Goal: Information Seeking & Learning: Learn about a topic

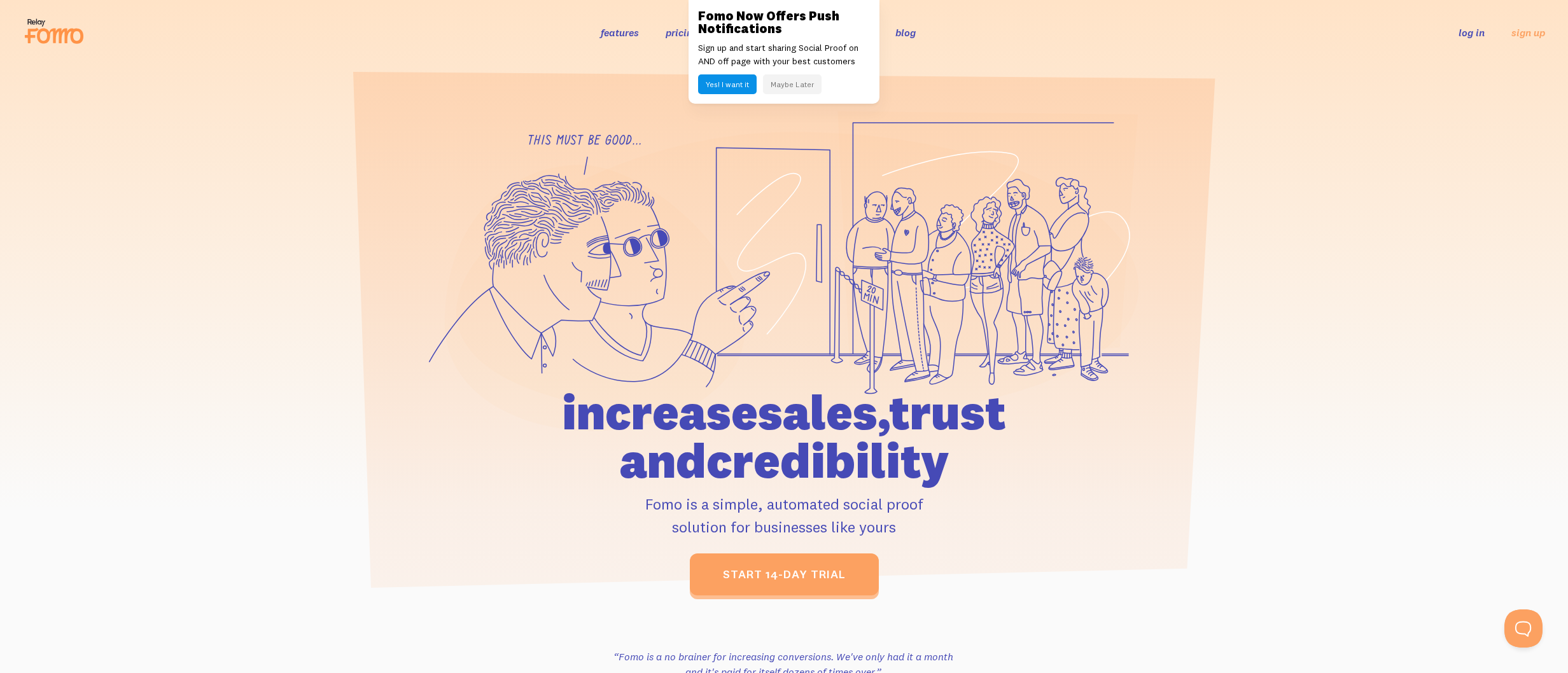
click at [790, 87] on button "Maybe Later" at bounding box center [792, 84] width 59 height 20
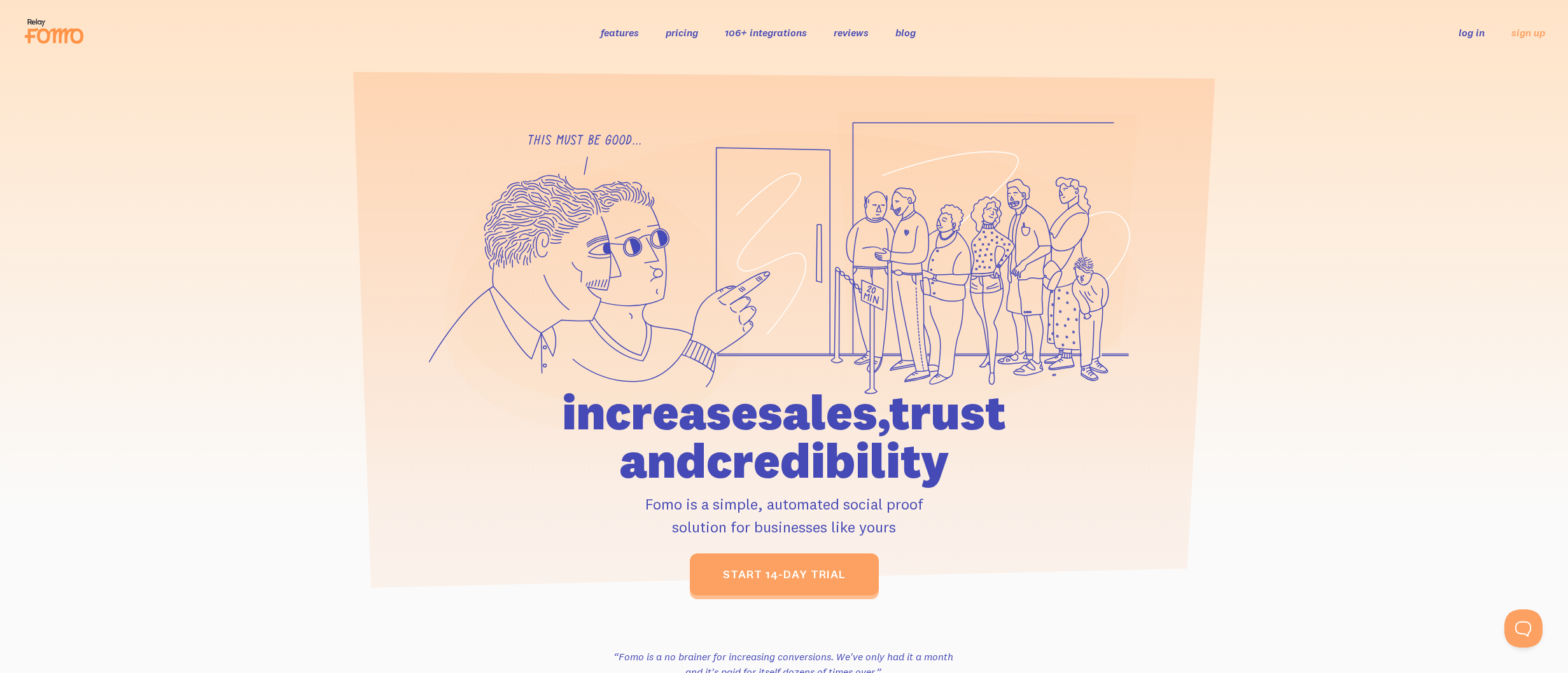
click at [624, 30] on link "features" at bounding box center [620, 32] width 38 height 12
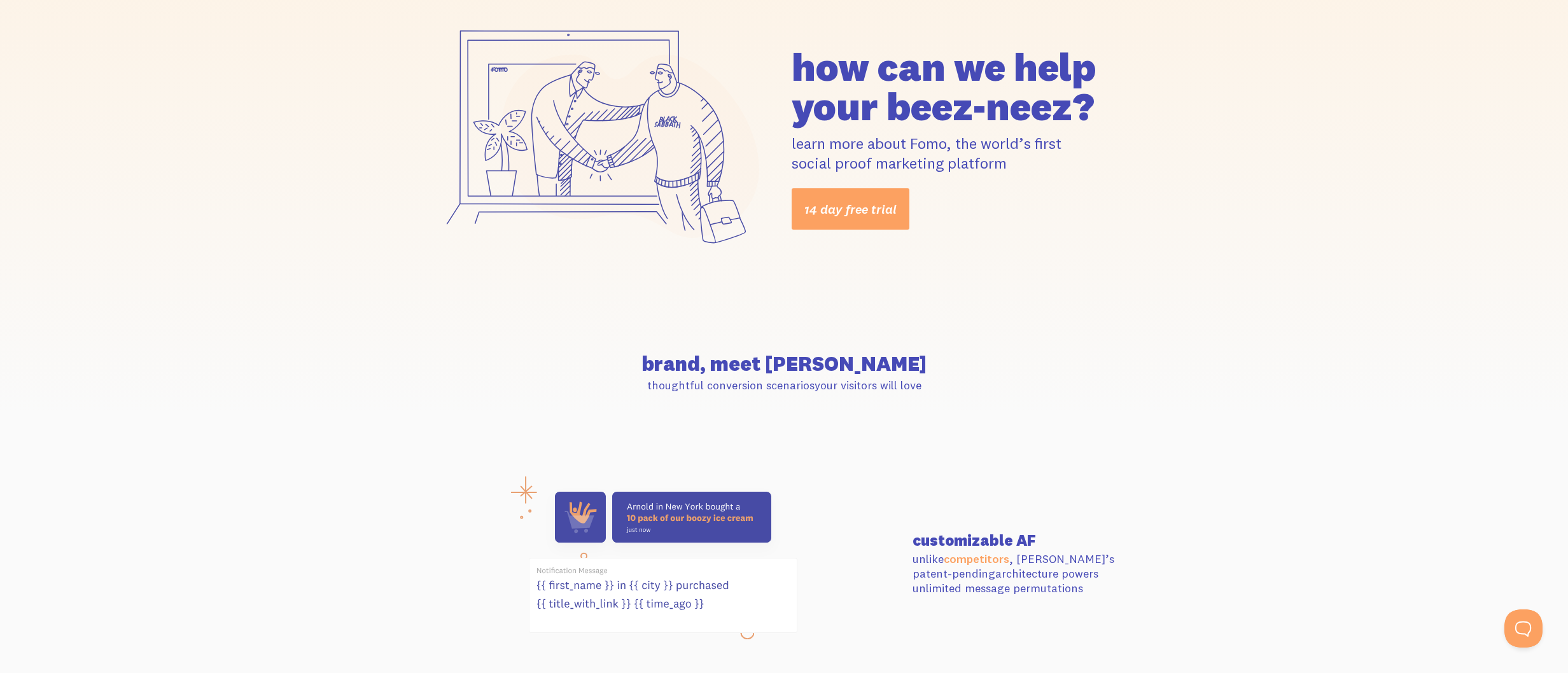
scroll to position [250, 0]
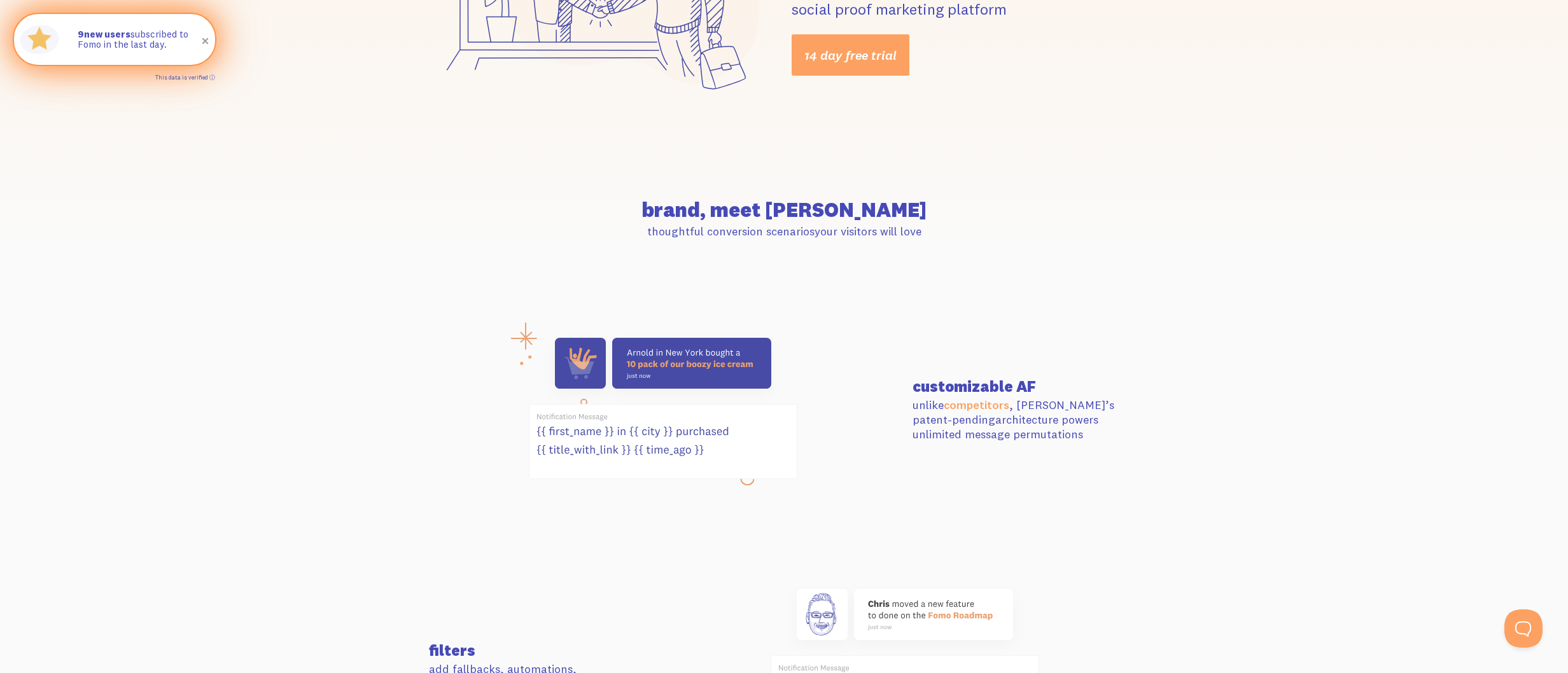
click at [213, 79] on link "This data is verified ⓘ" at bounding box center [185, 77] width 60 height 7
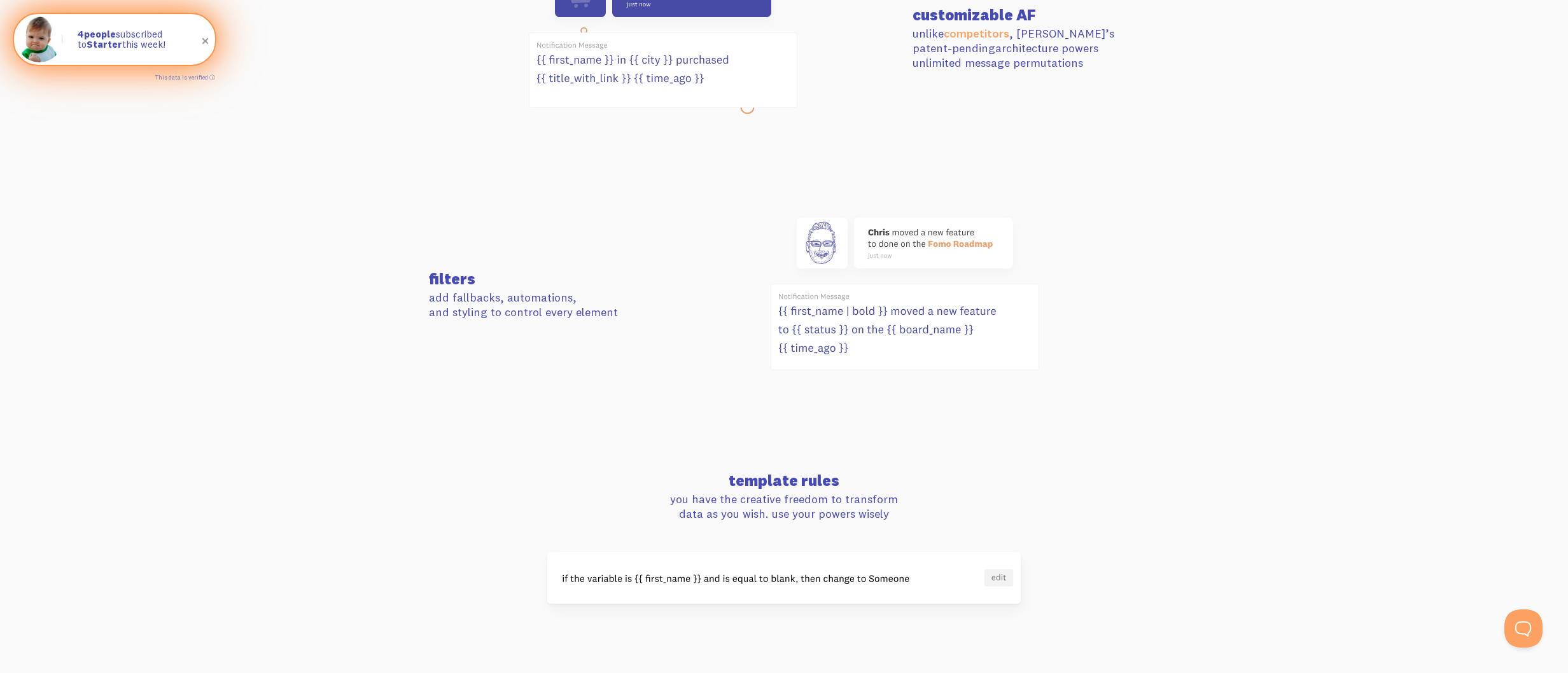
scroll to position [690, 0]
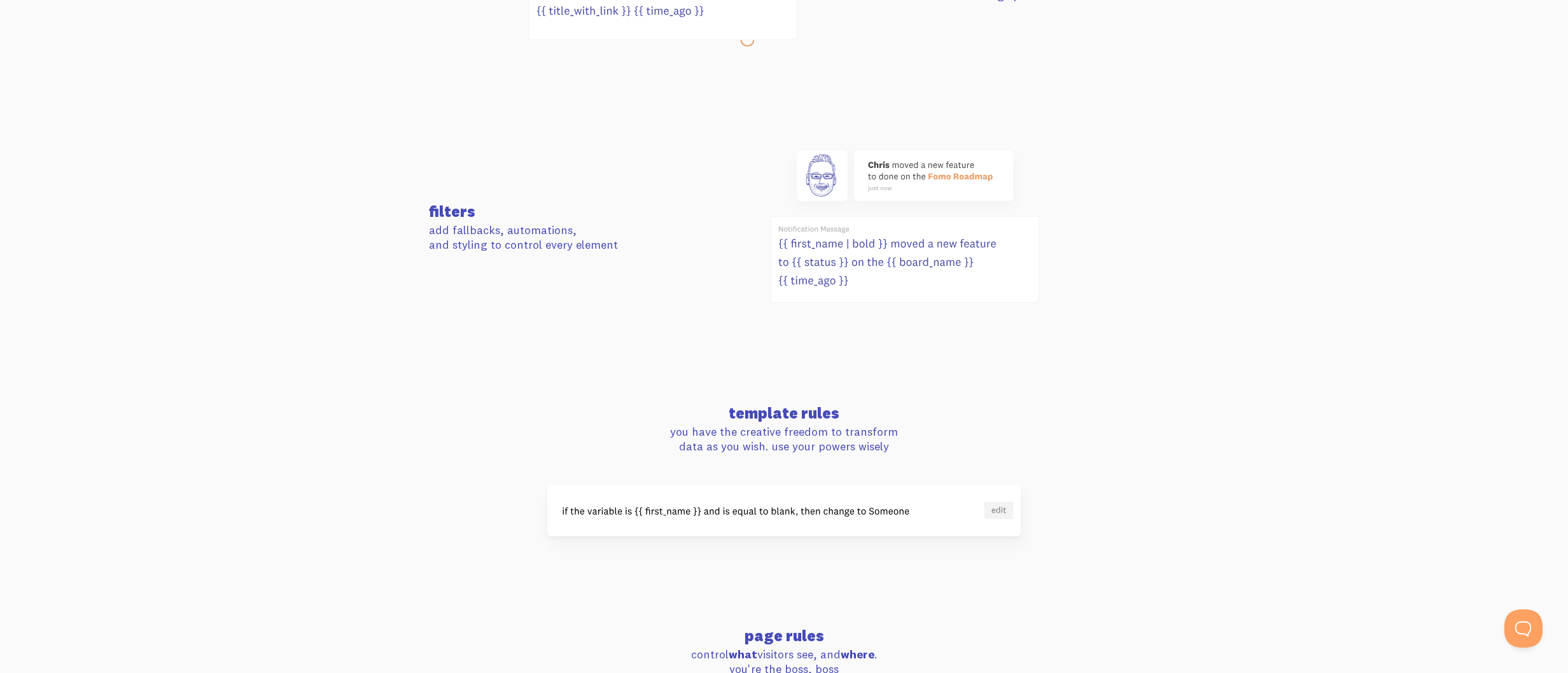
click at [1001, 512] on img at bounding box center [784, 511] width 473 height 51
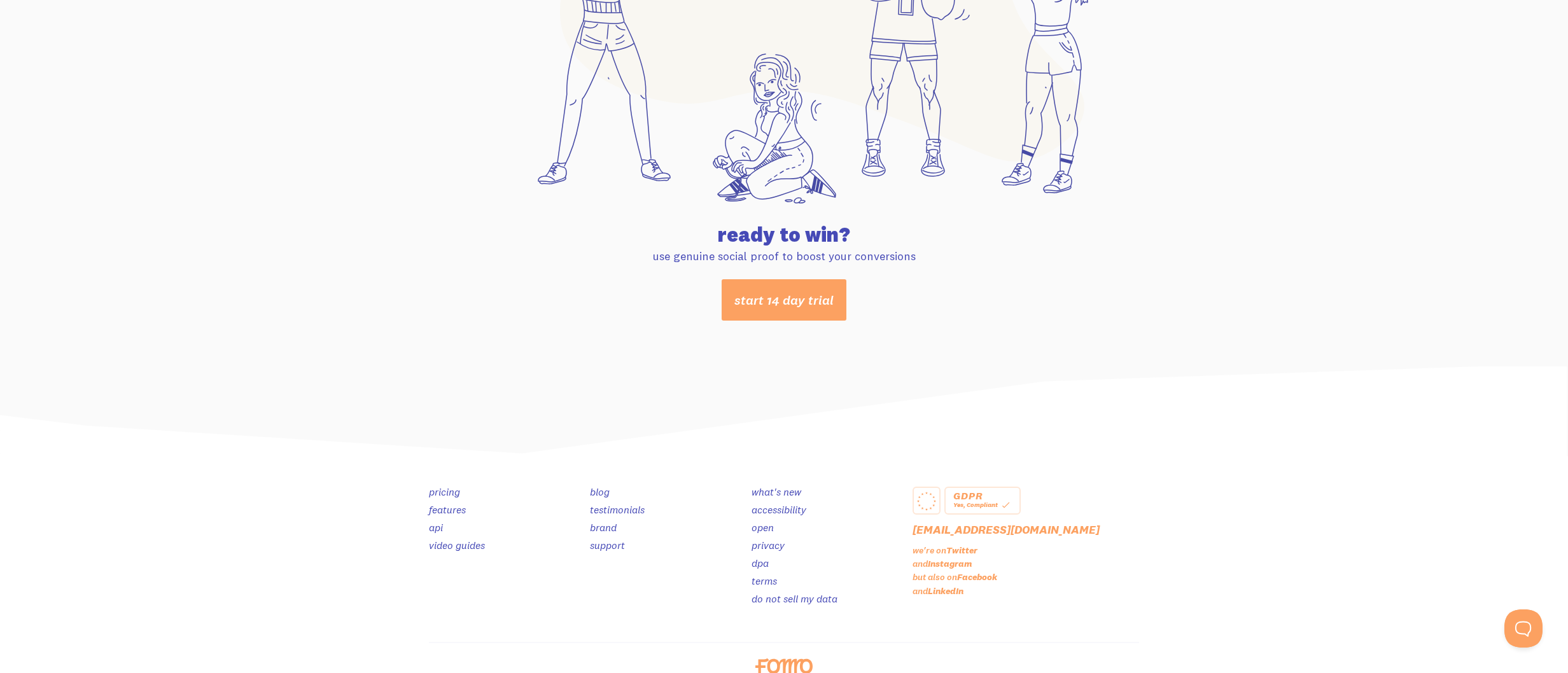
scroll to position [6622, 0]
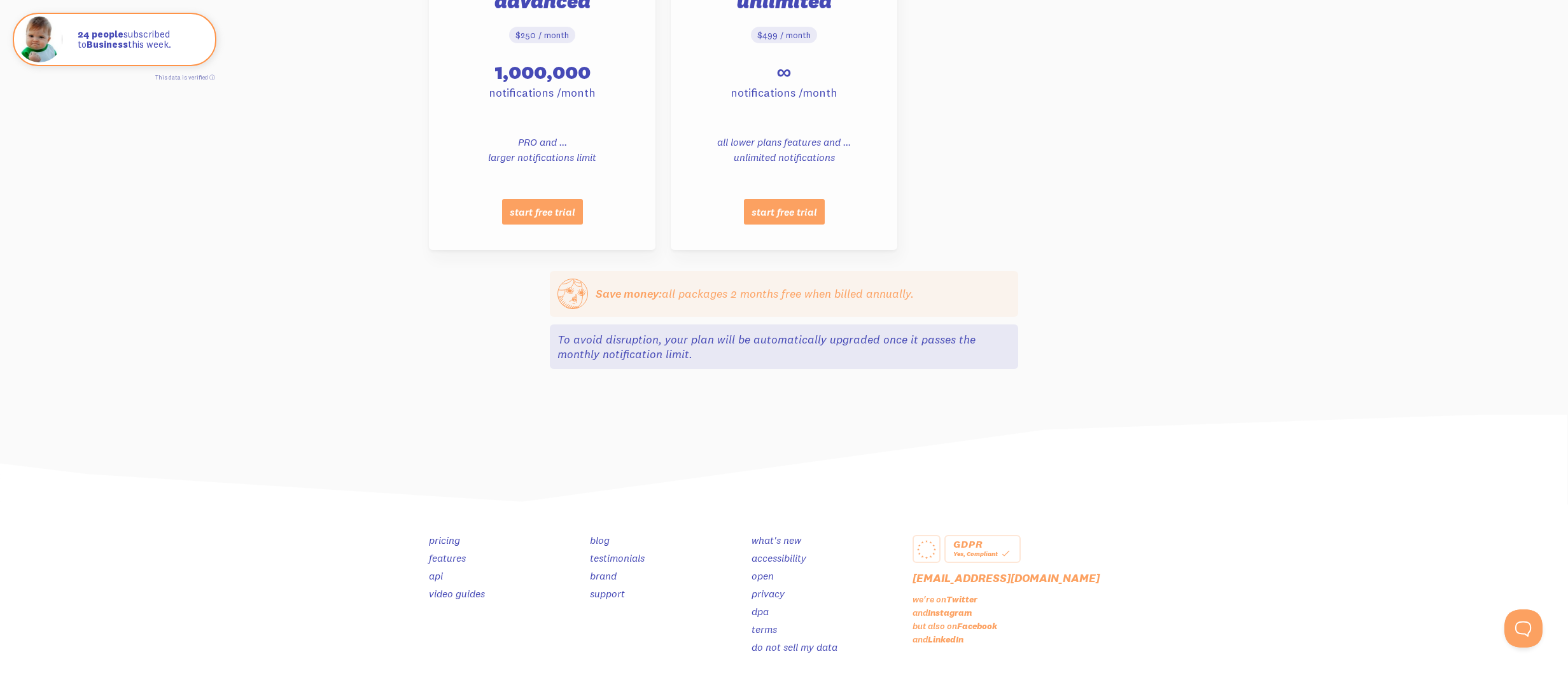
scroll to position [1260, 0]
